Goal: Communication & Community: Answer question/provide support

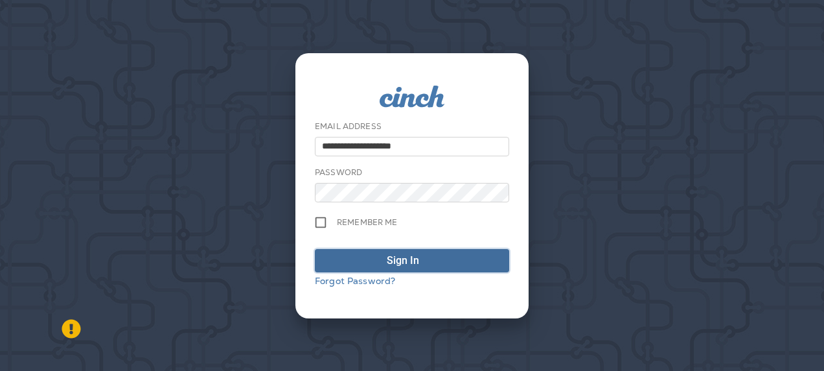
click at [398, 259] on div "Sign In" at bounding box center [403, 261] width 32 height 16
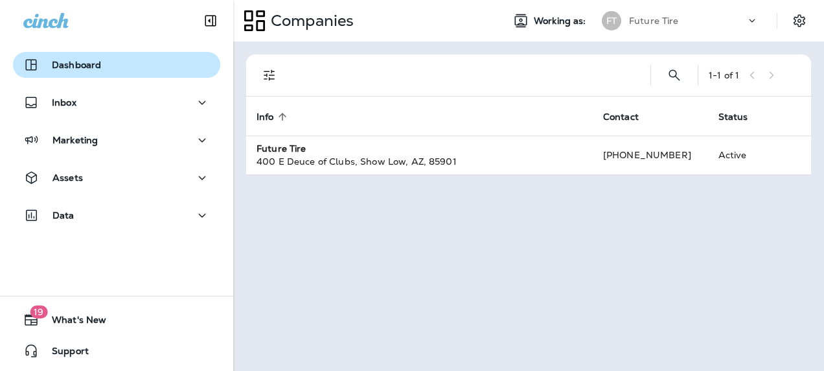
click at [67, 54] on button "Dashboard" at bounding box center [116, 65] width 207 height 26
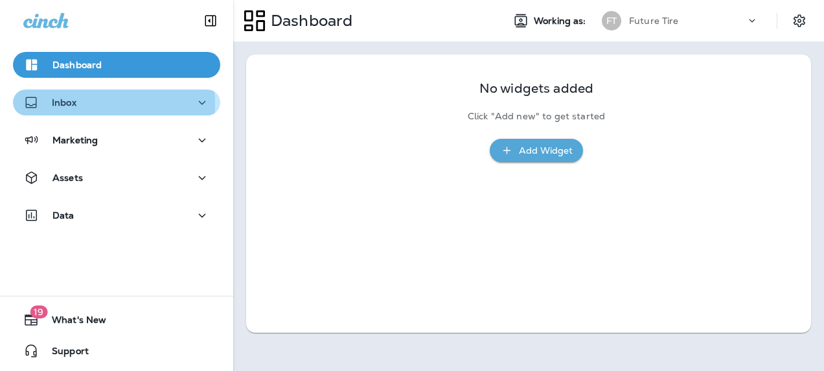
click at [60, 104] on p "Inbox" at bounding box center [64, 102] width 25 height 10
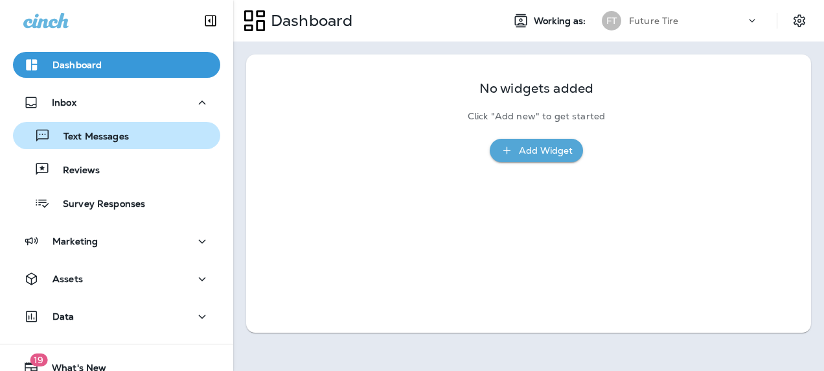
click at [89, 137] on p "Text Messages" at bounding box center [90, 137] width 78 height 12
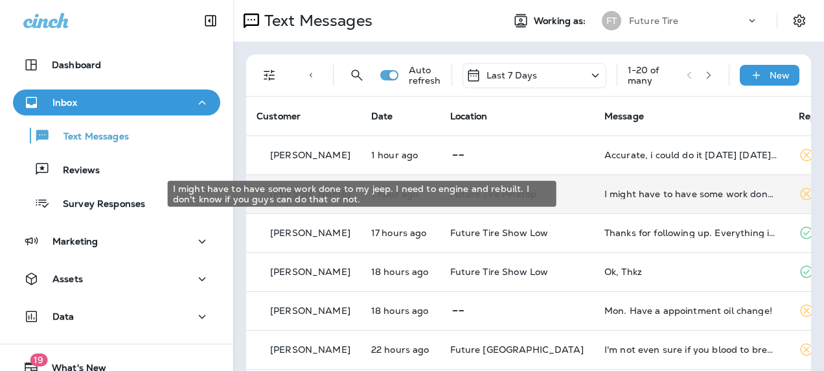
click at [623, 196] on div "I might have to have some work done to my jeep. I need to engine and rebuilt. I…" at bounding box center [692, 194] width 174 height 10
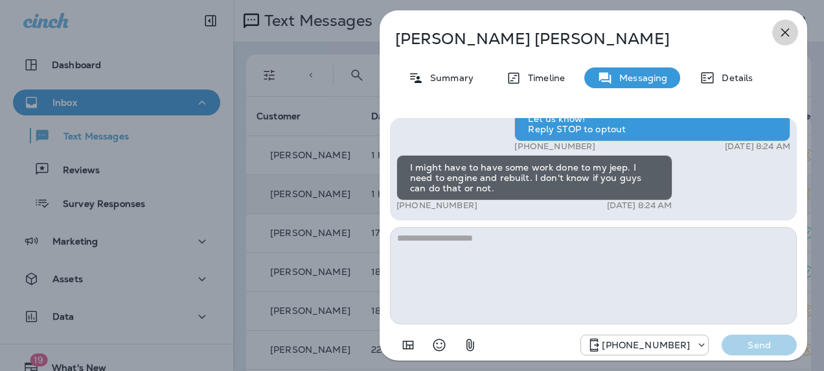
click at [784, 35] on icon "button" at bounding box center [786, 33] width 16 height 16
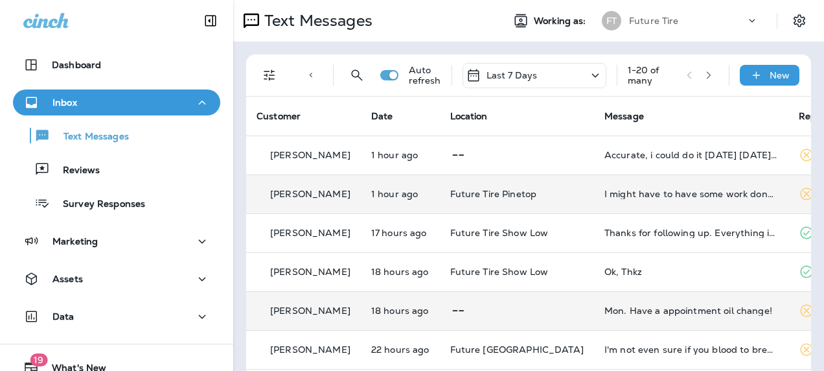
click at [677, 317] on td "Mon. Have a appointment oil change!" at bounding box center [691, 310] width 194 height 39
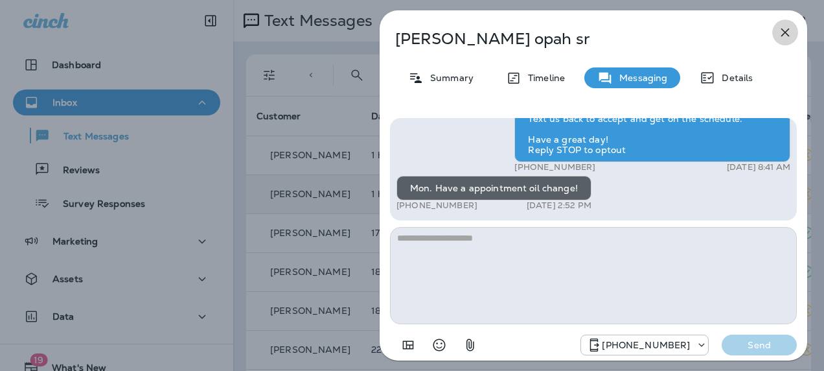
click at [787, 27] on icon "button" at bounding box center [786, 33] width 16 height 16
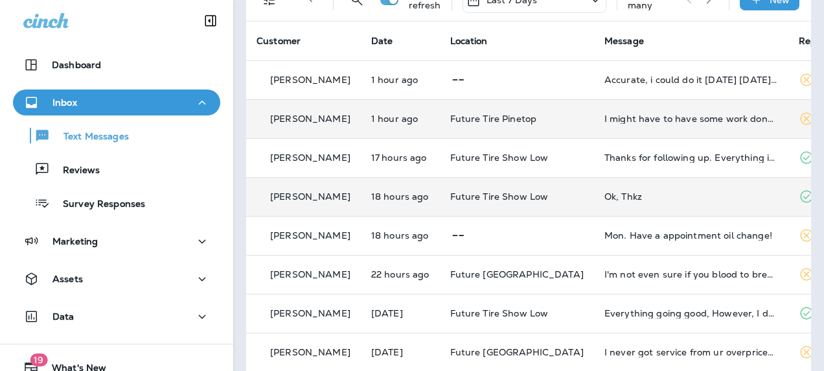
scroll to position [76, 0]
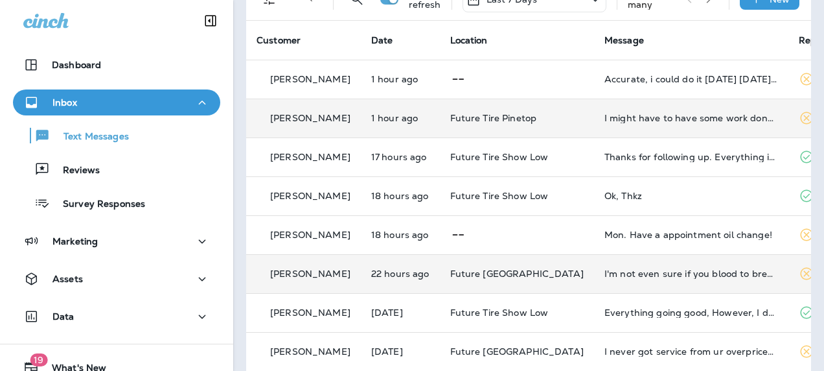
click at [651, 279] on td "I'm not even sure if you blood to break at all. I think you just took my money …" at bounding box center [691, 273] width 194 height 39
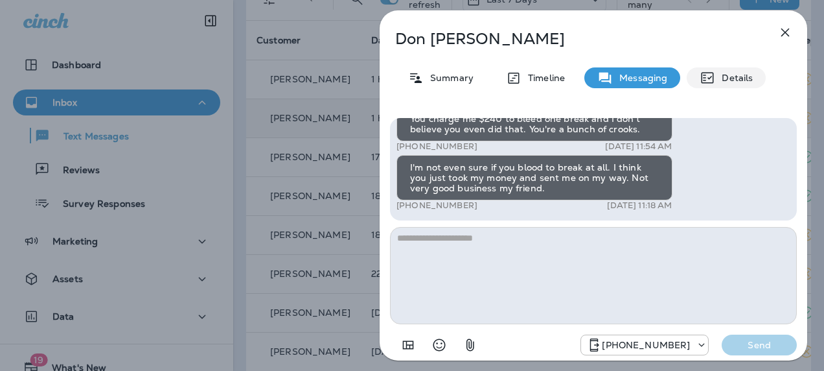
click at [719, 74] on p "Details" at bounding box center [734, 78] width 38 height 10
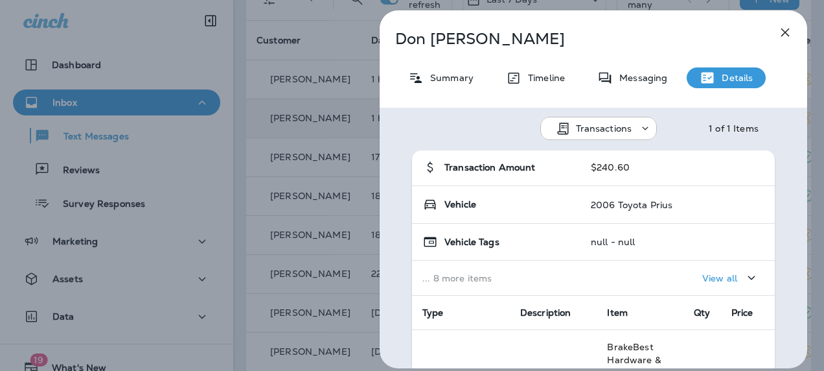
scroll to position [76, 0]
click at [708, 272] on p "View all" at bounding box center [719, 277] width 35 height 10
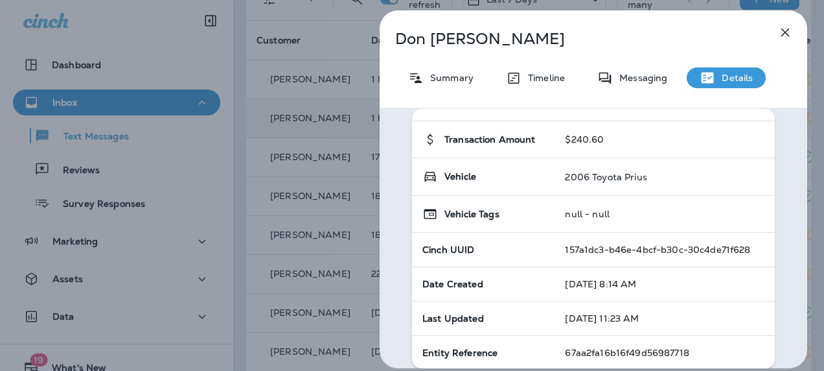
scroll to position [0, 0]
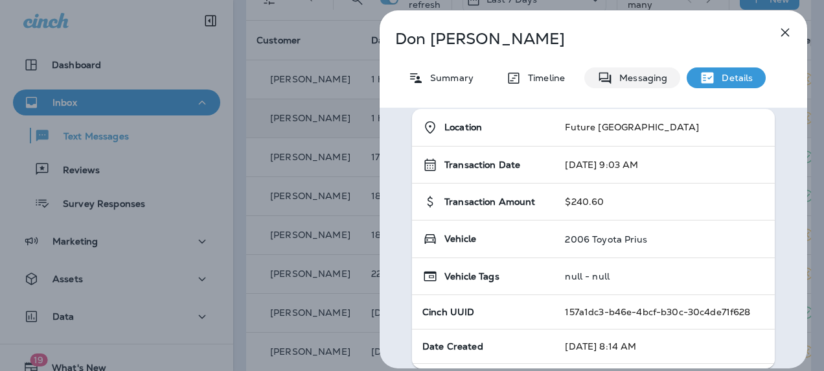
click at [636, 82] on p "Messaging" at bounding box center [640, 78] width 54 height 10
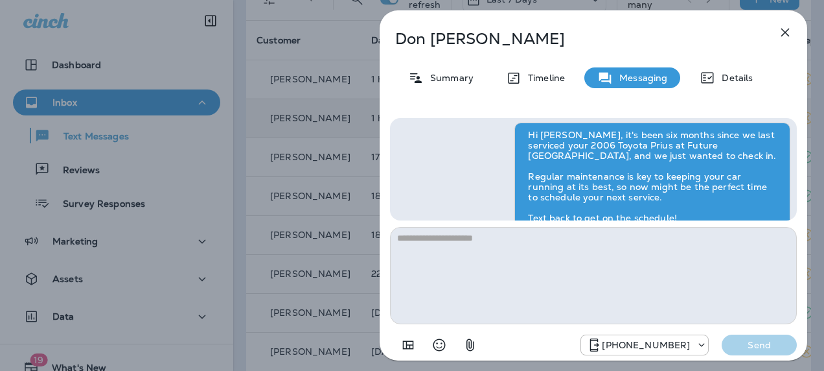
scroll to position [-217, 0]
click at [544, 76] on p "Timeline" at bounding box center [543, 78] width 43 height 10
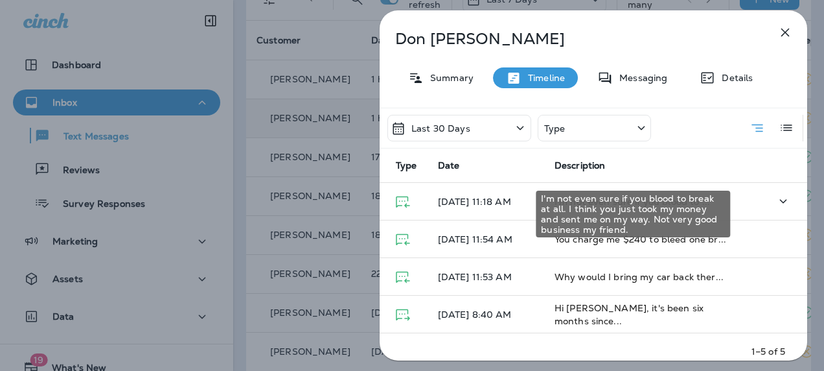
scroll to position [34, 0]
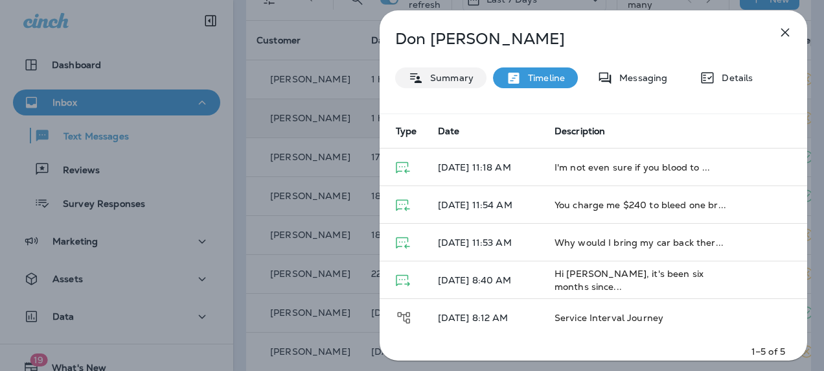
click at [441, 83] on p "Summary" at bounding box center [449, 78] width 50 height 10
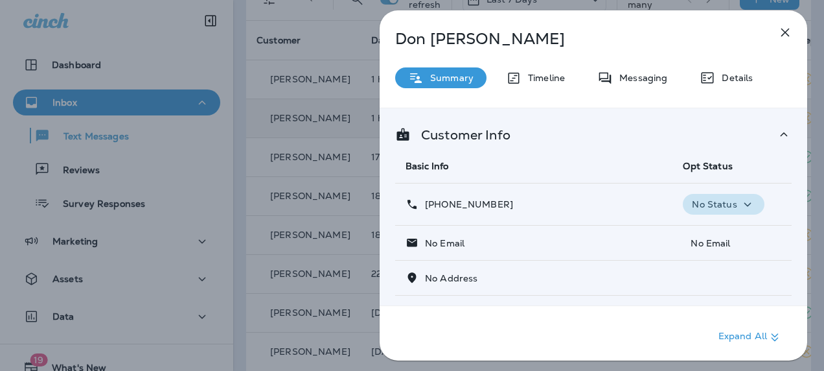
click at [744, 204] on icon "button" at bounding box center [747, 204] width 7 height 4
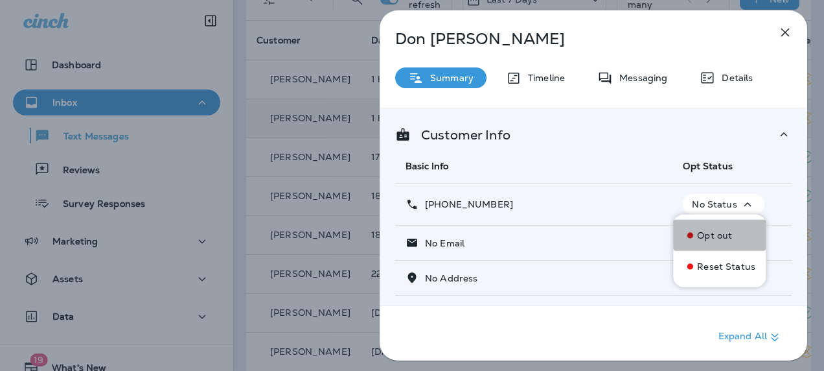
click at [719, 233] on p "Opt out" at bounding box center [714, 235] width 35 height 10
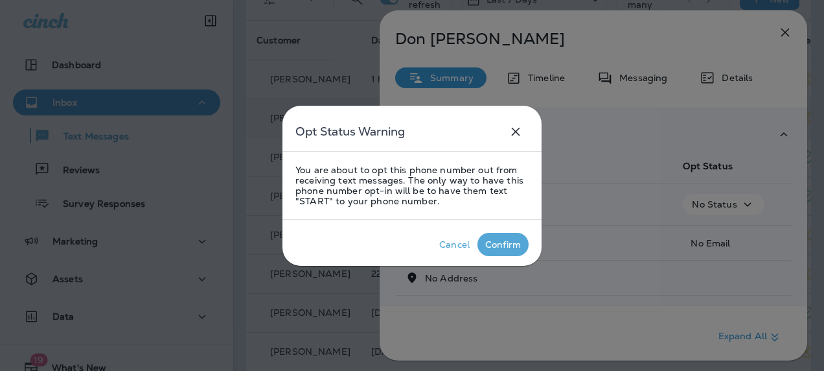
click at [500, 244] on div "Confirm" at bounding box center [503, 244] width 36 height 10
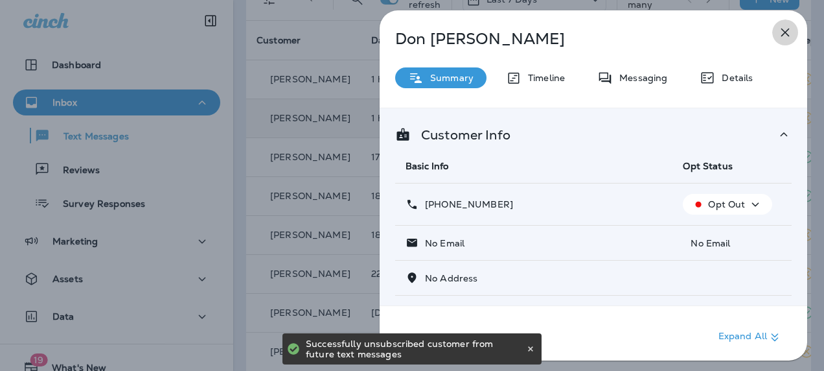
click at [784, 35] on icon "button" at bounding box center [786, 33] width 16 height 16
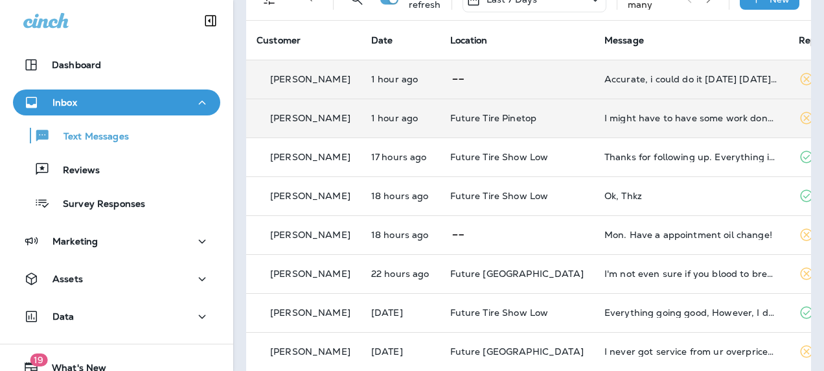
click at [622, 89] on td "Accurate, i could do it [DATE] [DATE] or [DATE]?" at bounding box center [691, 79] width 194 height 39
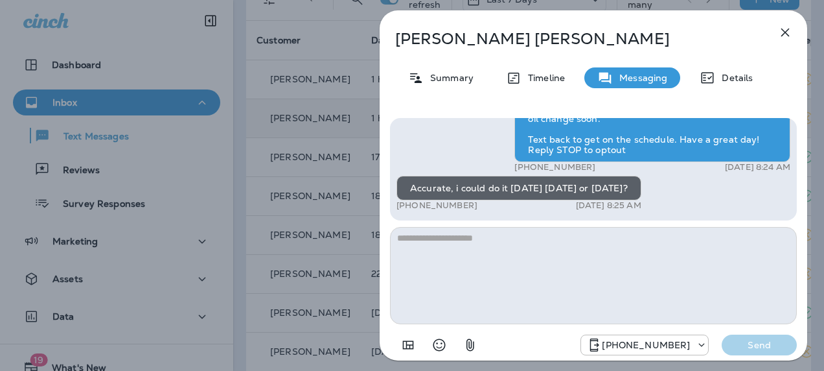
scroll to position [555, 0]
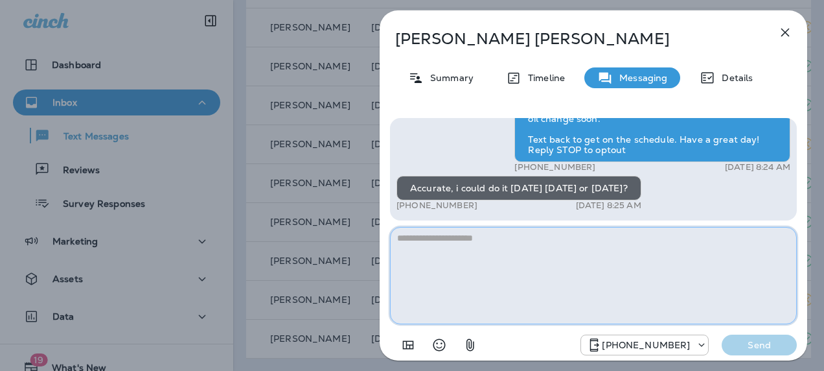
click at [513, 235] on textarea at bounding box center [593, 275] width 407 height 97
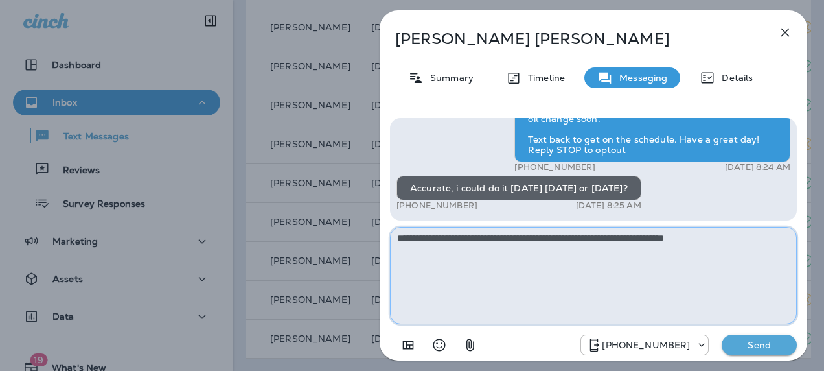
click at [486, 237] on textarea "**********" at bounding box center [593, 275] width 407 height 97
type textarea "**********"
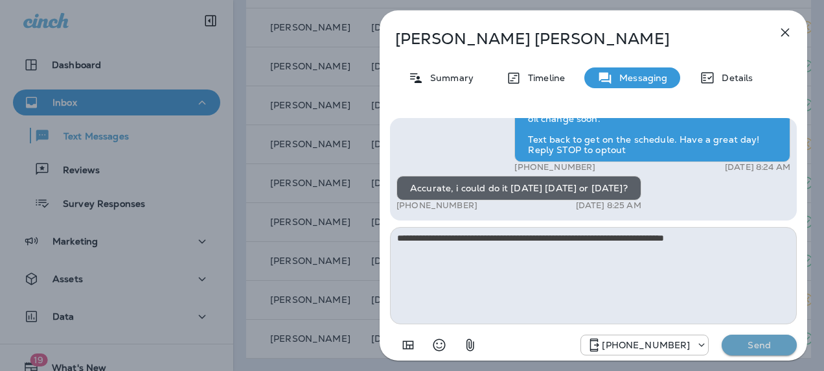
click at [759, 349] on p "Send" at bounding box center [759, 345] width 54 height 12
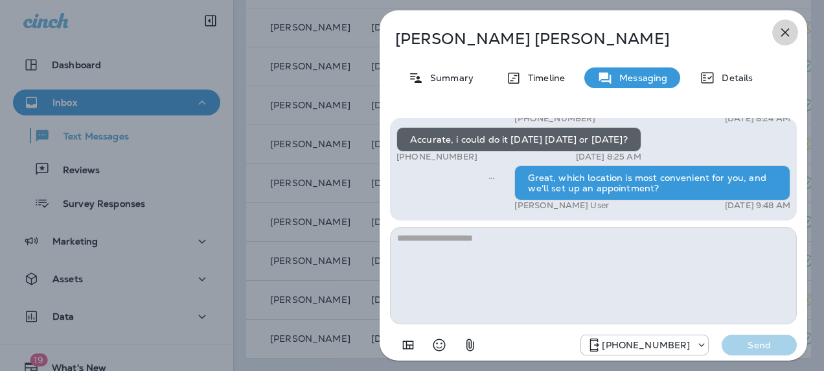
click at [788, 26] on icon "button" at bounding box center [786, 33] width 16 height 16
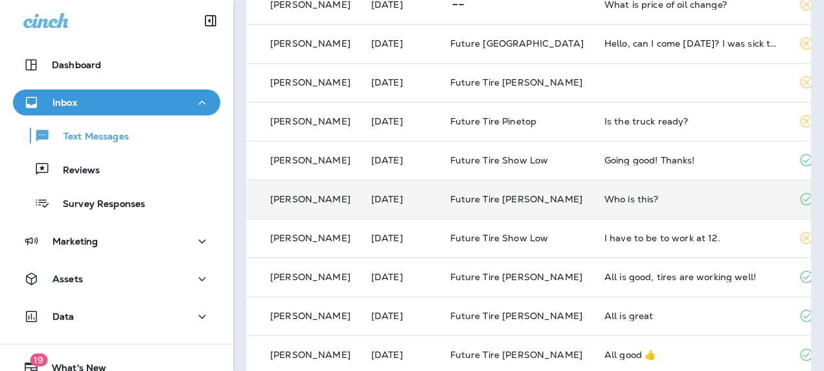
scroll to position [460, 0]
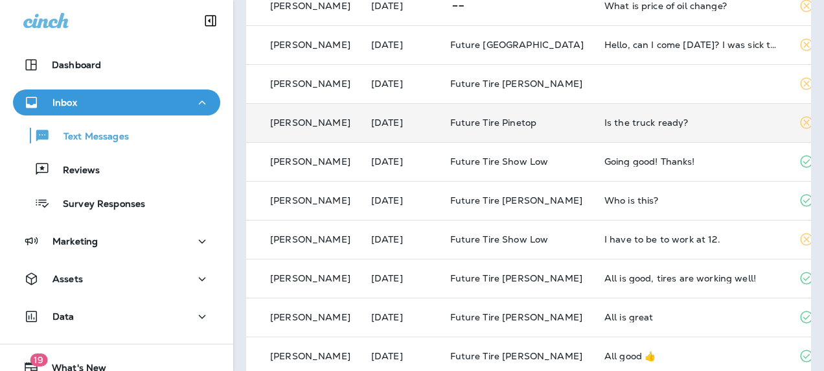
click at [632, 122] on div "Is the truck ready?" at bounding box center [692, 122] width 174 height 10
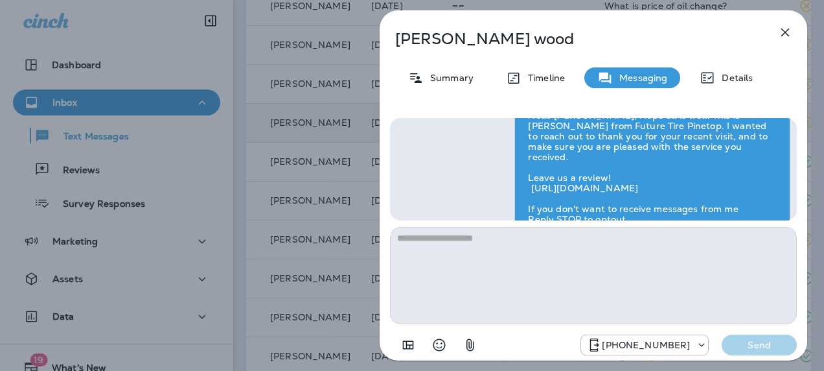
scroll to position [-69, 0]
click at [786, 35] on icon "button" at bounding box center [786, 33] width 16 height 16
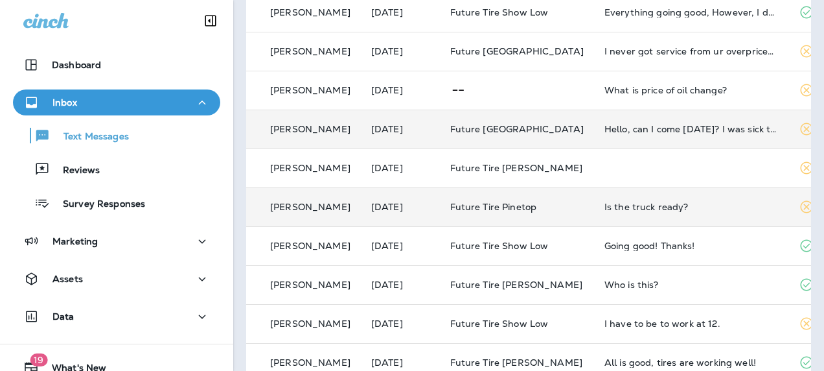
scroll to position [375, 0]
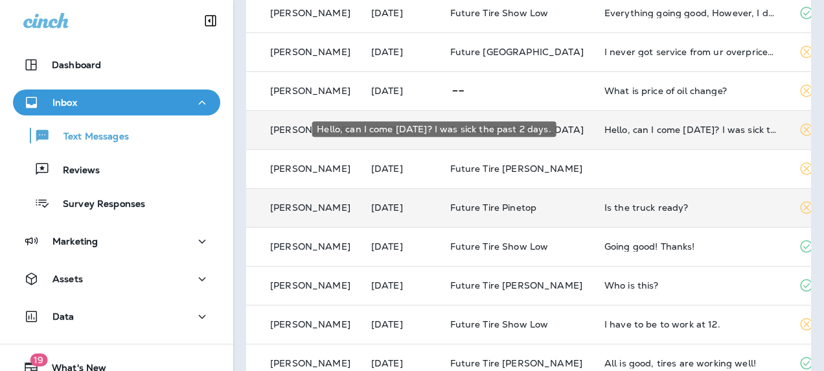
click at [619, 131] on div "Hello, can I come [DATE]? I was sick the past 2 days." at bounding box center [692, 129] width 174 height 10
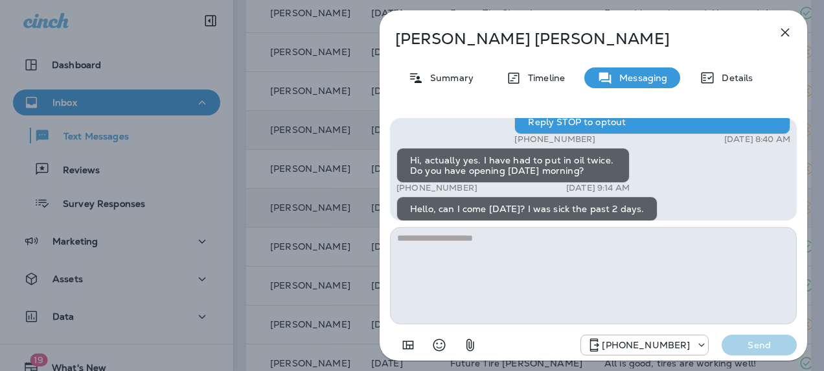
scroll to position [-1, 0]
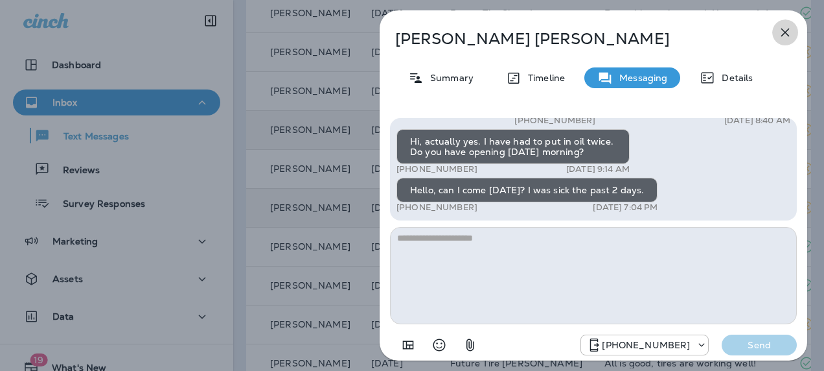
click at [789, 30] on icon "button" at bounding box center [786, 33] width 16 height 16
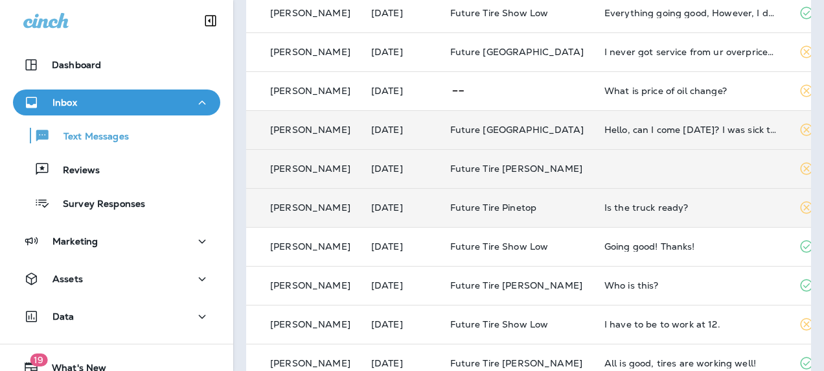
click at [666, 177] on td at bounding box center [691, 168] width 194 height 39
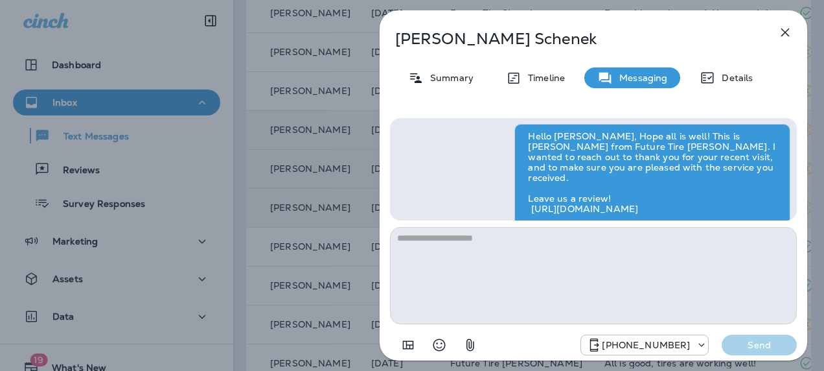
scroll to position [-294, 0]
click at [781, 33] on icon "button" at bounding box center [786, 33] width 16 height 16
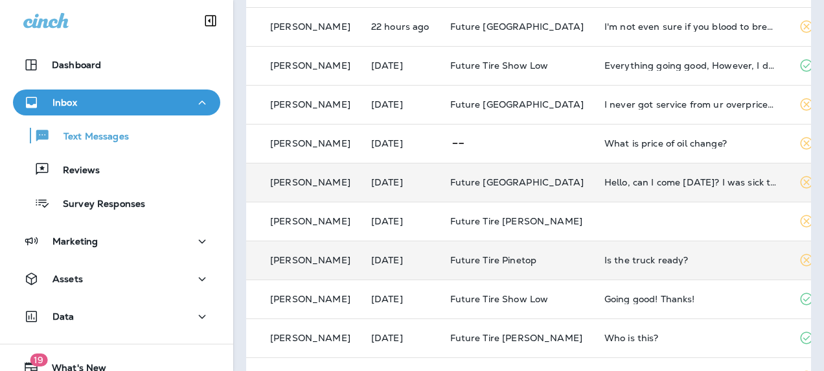
scroll to position [321, 0]
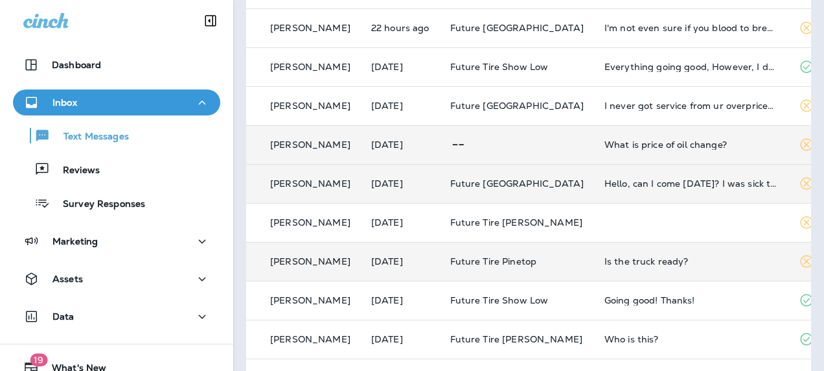
click at [645, 145] on div "What is price of oil change?" at bounding box center [692, 144] width 174 height 10
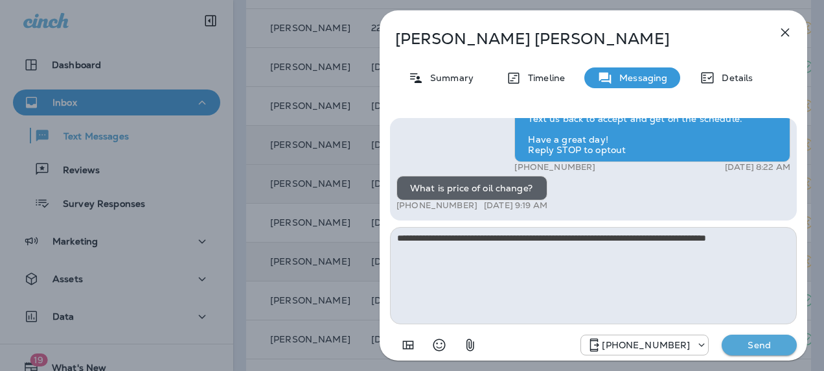
click at [677, 269] on textarea "**********" at bounding box center [593, 275] width 407 height 97
type textarea "**********"
click at [762, 347] on p "Send" at bounding box center [759, 345] width 54 height 12
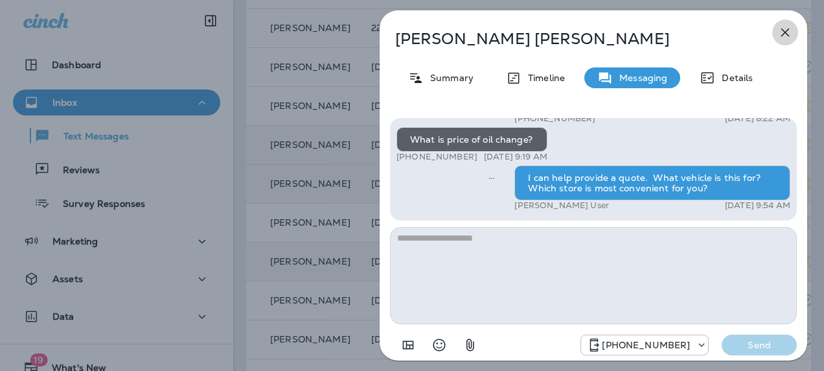
click at [783, 33] on icon "button" at bounding box center [786, 33] width 16 height 16
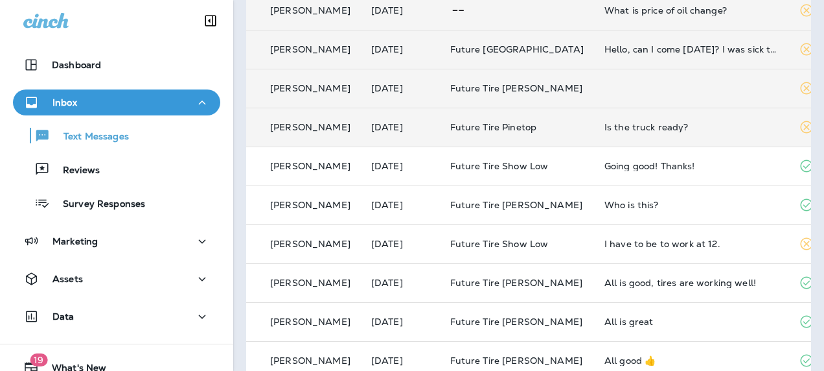
scroll to position [460, 0]
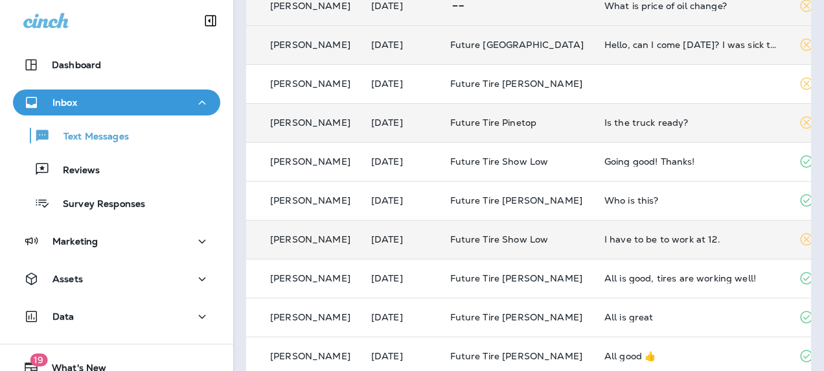
click at [612, 237] on div "I have to be to work at 12." at bounding box center [692, 239] width 174 height 10
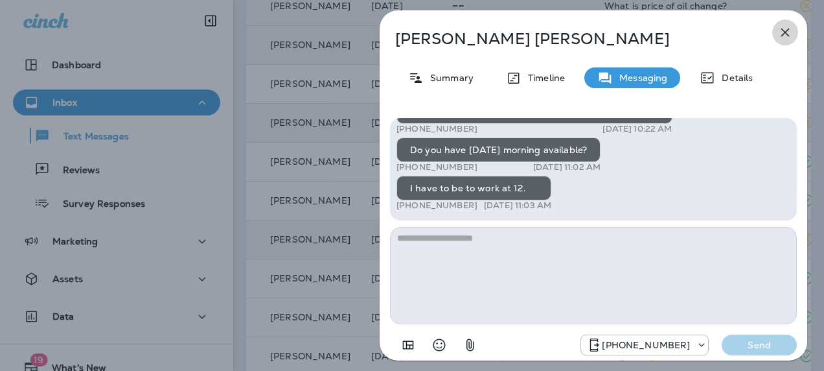
click at [784, 32] on icon "button" at bounding box center [786, 33] width 16 height 16
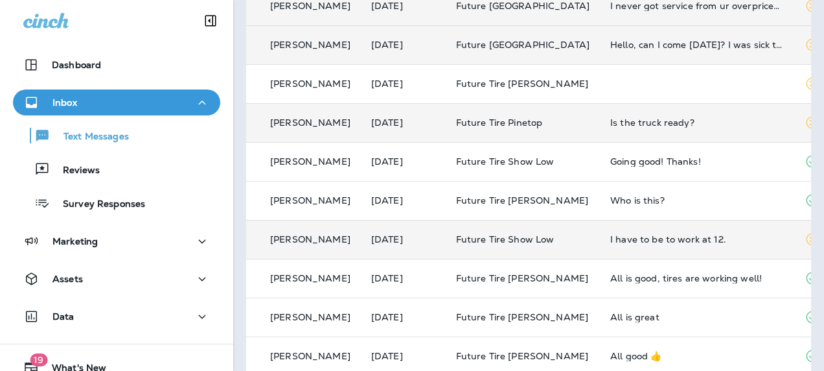
click at [640, 242] on div "I have to be to work at 12." at bounding box center [697, 239] width 174 height 10
click at [640, 242] on div at bounding box center [653, 185] width 428 height 350
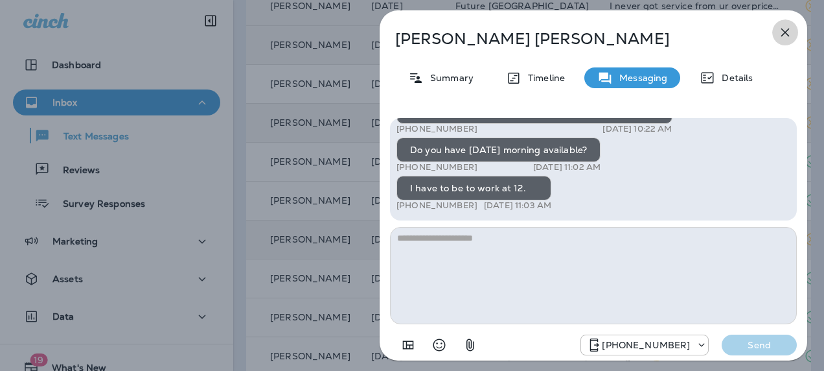
click at [790, 38] on icon "button" at bounding box center [786, 33] width 16 height 16
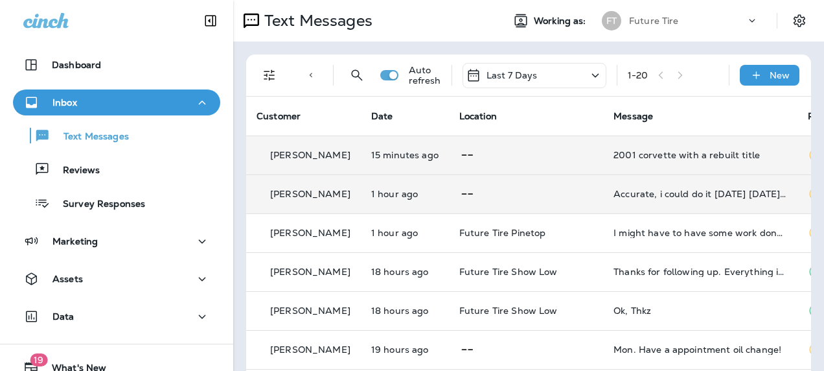
click at [649, 161] on td "2001 corvette with a rebuilt title" at bounding box center [700, 154] width 194 height 39
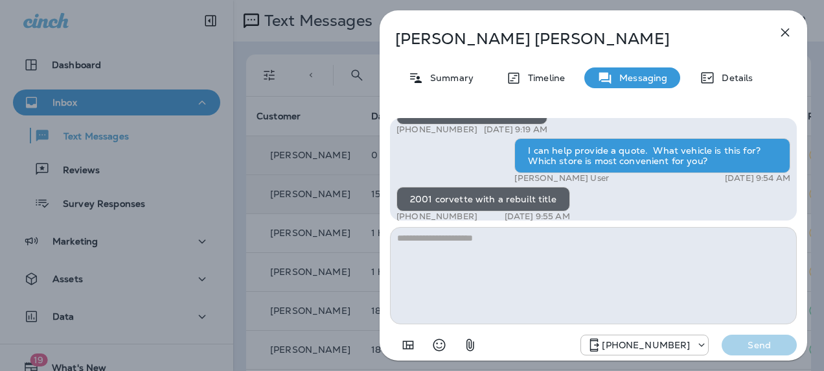
scroll to position [-8, 0]
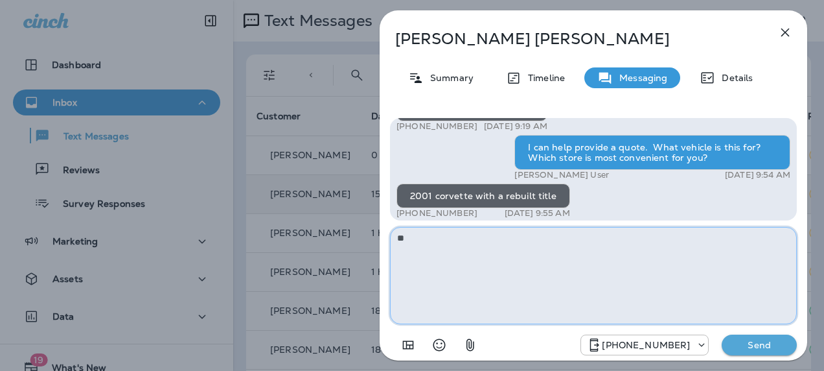
click at [477, 242] on textarea "**" at bounding box center [593, 275] width 407 height 97
type textarea "*"
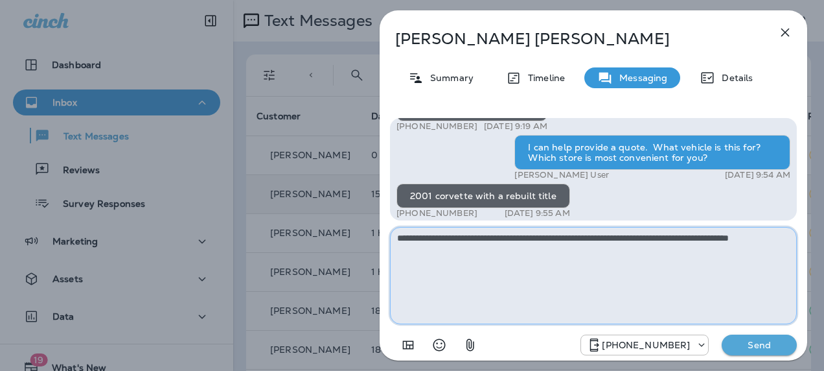
type textarea "**********"
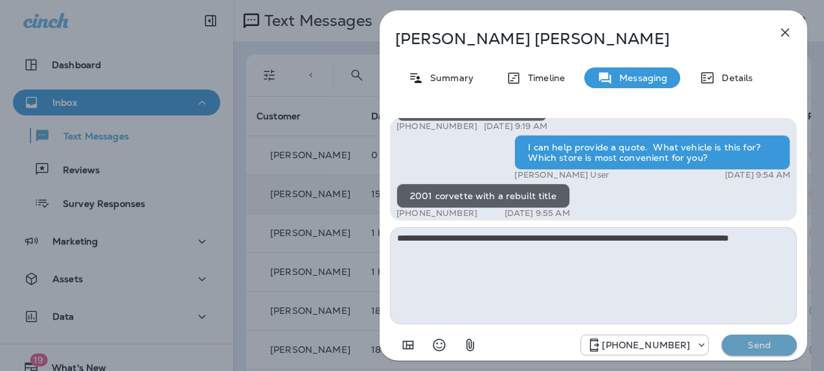
click at [759, 341] on p "Send" at bounding box center [759, 345] width 54 height 12
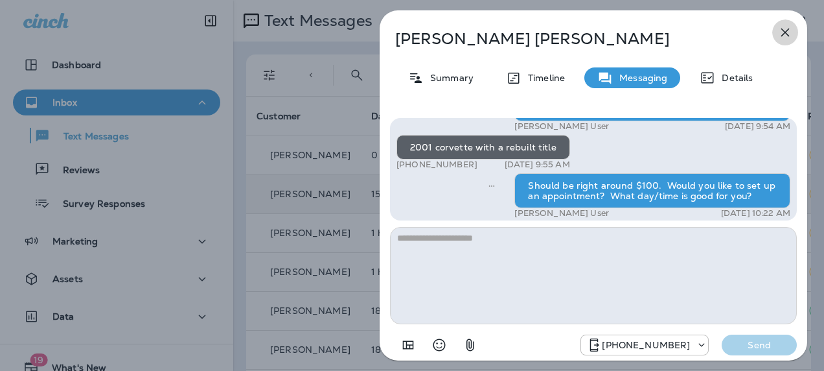
click at [783, 31] on icon "button" at bounding box center [786, 33] width 16 height 16
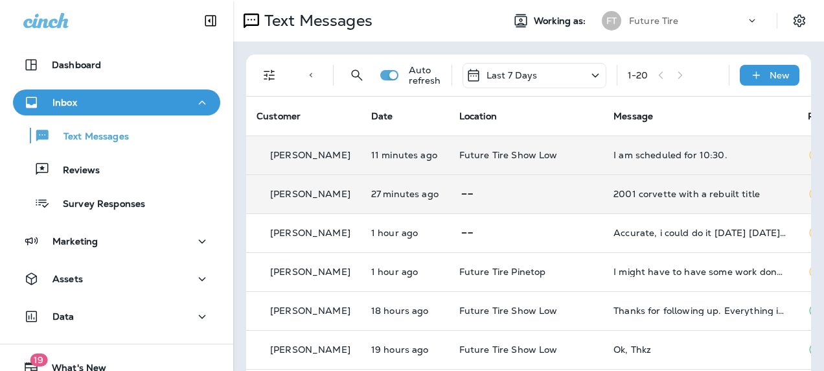
click at [610, 161] on td "I am scheduled for 10:30." at bounding box center [700, 154] width 194 height 39
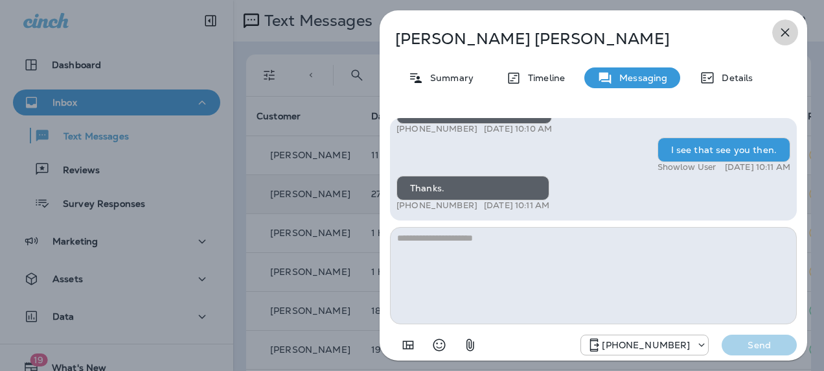
click at [792, 31] on icon "button" at bounding box center [786, 33] width 16 height 16
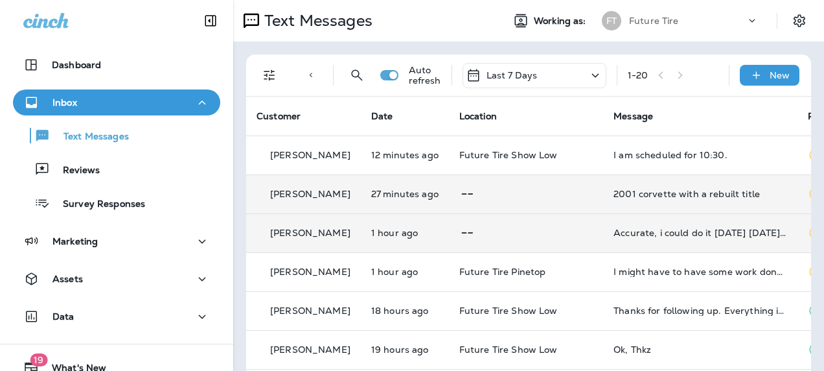
click at [667, 241] on td "Accurate, i could do it [DATE] [DATE] or [DATE]?" at bounding box center [700, 232] width 194 height 39
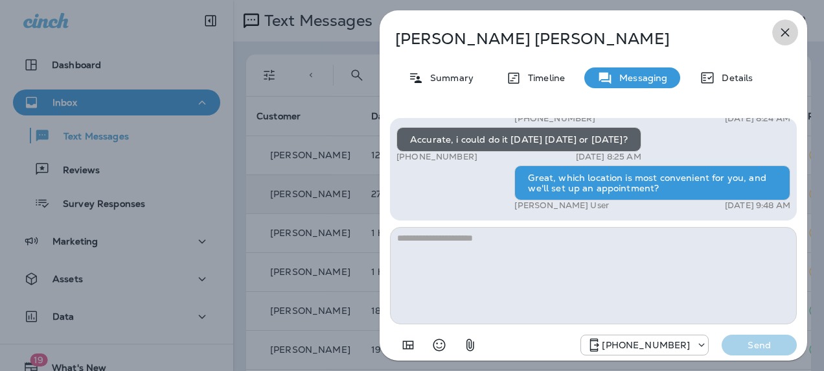
click at [787, 29] on icon "button" at bounding box center [786, 33] width 16 height 16
